Goal: Information Seeking & Learning: Check status

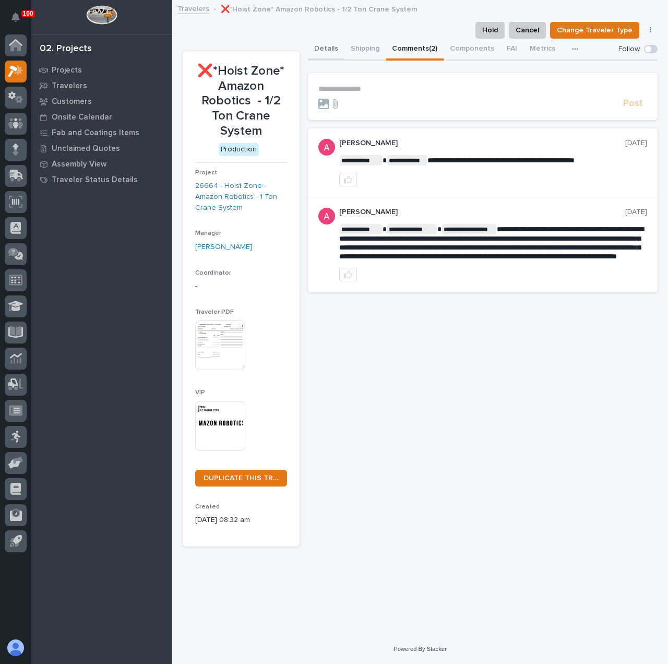
click at [338, 54] on button "Details" at bounding box center [326, 50] width 37 height 22
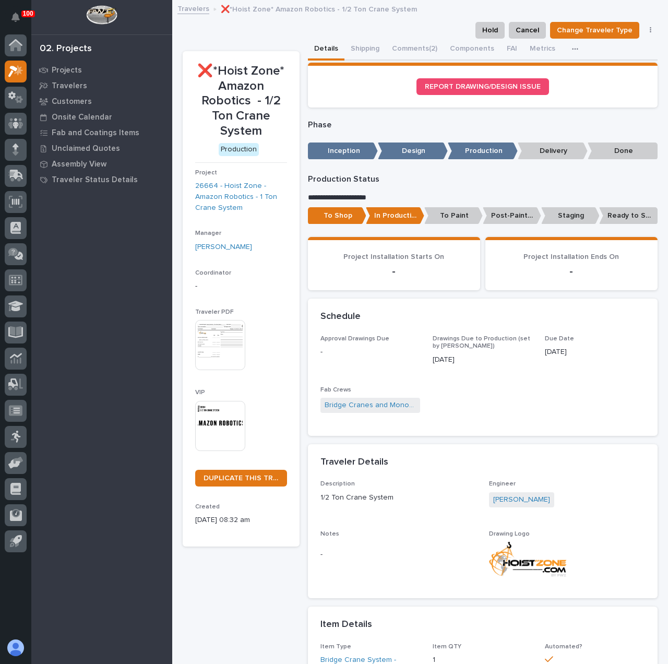
click at [327, 50] on button "Details" at bounding box center [326, 50] width 37 height 22
click at [417, 52] on button "Comments (2)" at bounding box center [415, 50] width 58 height 22
